Goal: Task Accomplishment & Management: Use online tool/utility

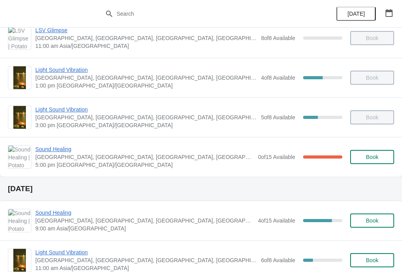
scroll to position [93, 0]
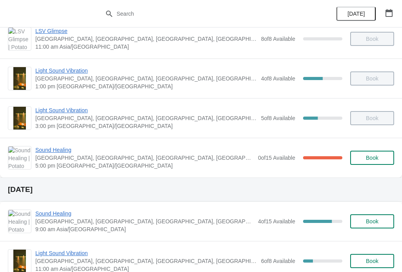
click at [47, 149] on span "Sound Healing" at bounding box center [144, 150] width 219 height 8
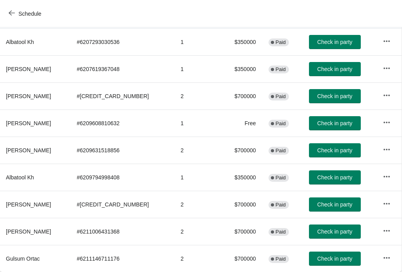
scroll to position [102, 0]
click at [15, 13] on icon "button" at bounding box center [12, 13] width 6 height 6
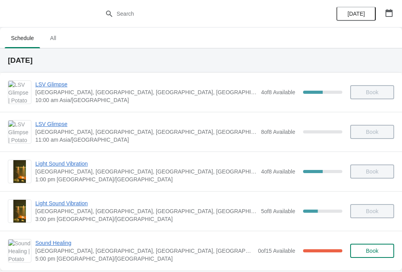
scroll to position [0, 0]
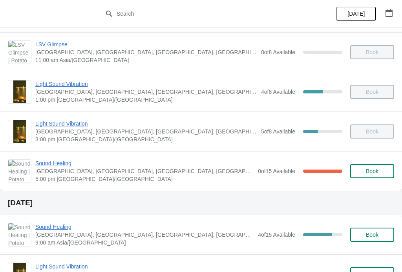
scroll to position [80, 0]
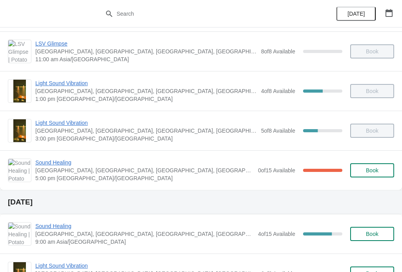
click at [53, 165] on span "Sound Healing" at bounding box center [144, 163] width 219 height 8
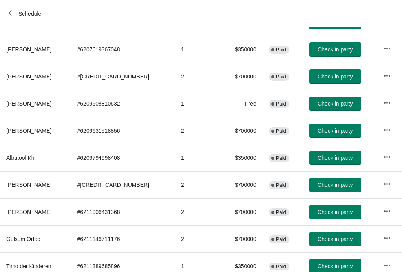
scroll to position [122, 0]
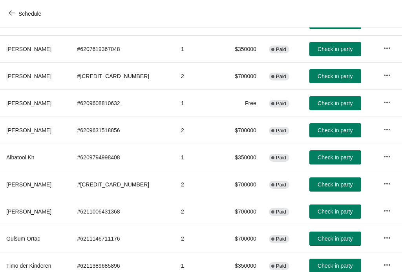
click at [321, 130] on span "Check in party" at bounding box center [335, 130] width 35 height 6
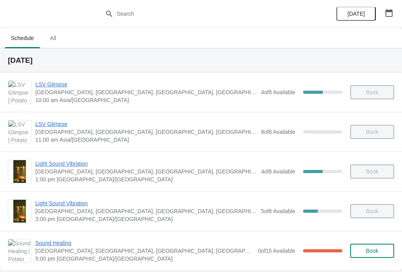
click at [300, 214] on div "5 of 8 Available 37.5 %" at bounding box center [301, 211] width 81 height 14
click at [41, 242] on span "Sound Healing" at bounding box center [144, 243] width 219 height 8
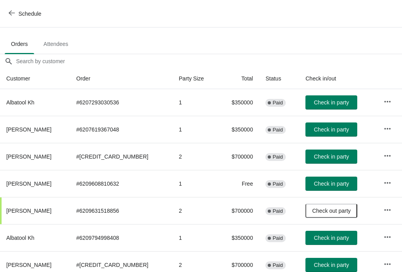
scroll to position [41, 0]
click at [336, 155] on span "Check in party" at bounding box center [331, 156] width 35 height 6
